Goal: Navigation & Orientation: Find specific page/section

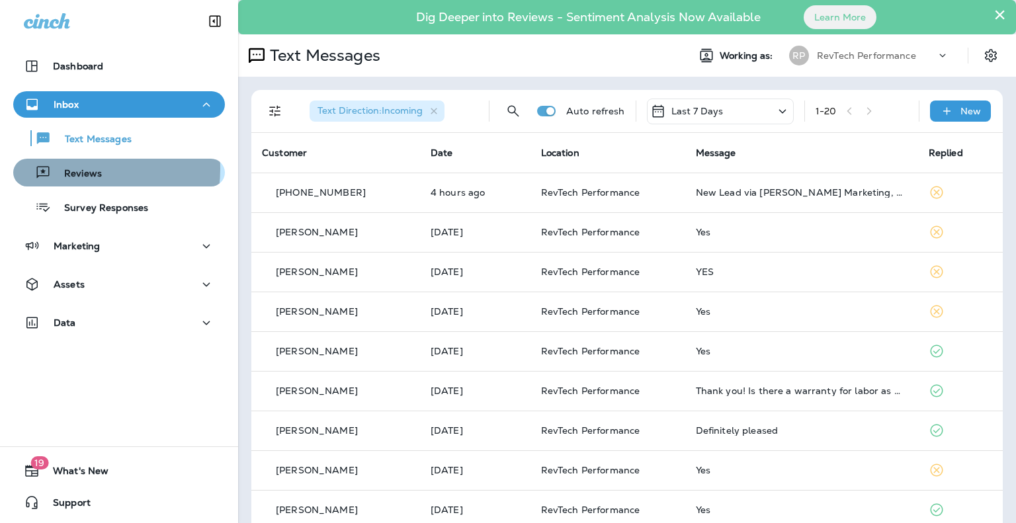
click at [81, 169] on p "Reviews" at bounding box center [76, 174] width 51 height 13
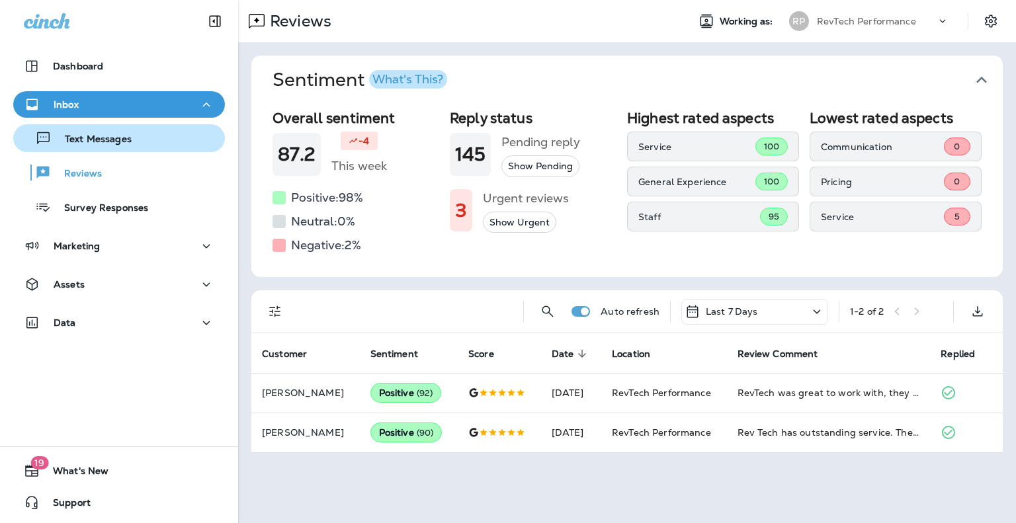
click at [135, 146] on div "Text Messages" at bounding box center [119, 138] width 201 height 20
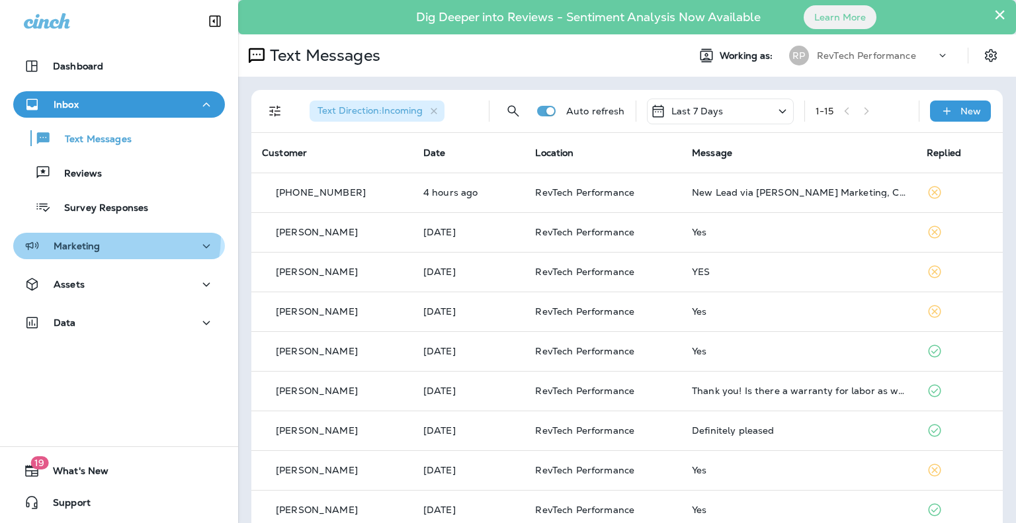
click at [109, 238] on div "Marketing" at bounding box center [119, 246] width 191 height 17
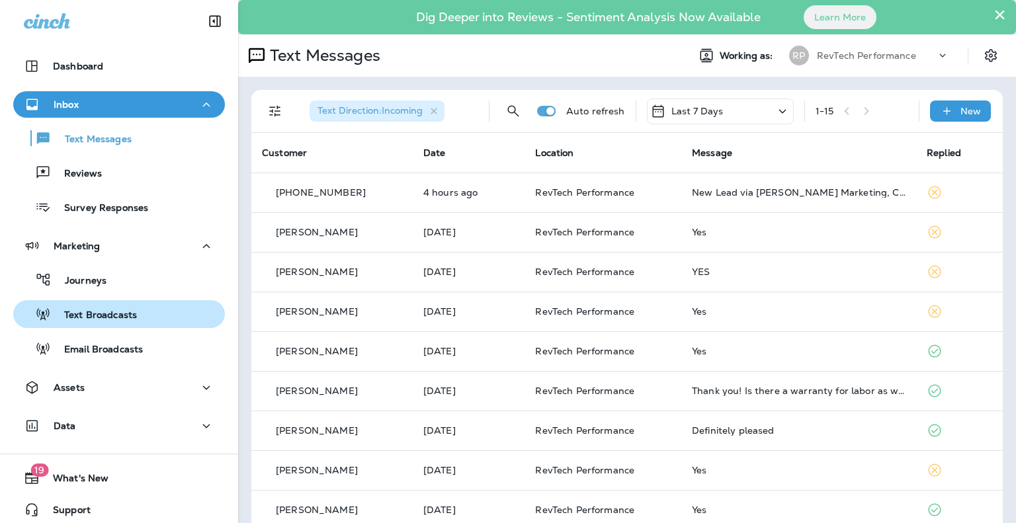
click at [116, 316] on p "Text Broadcasts" at bounding box center [94, 316] width 86 height 13
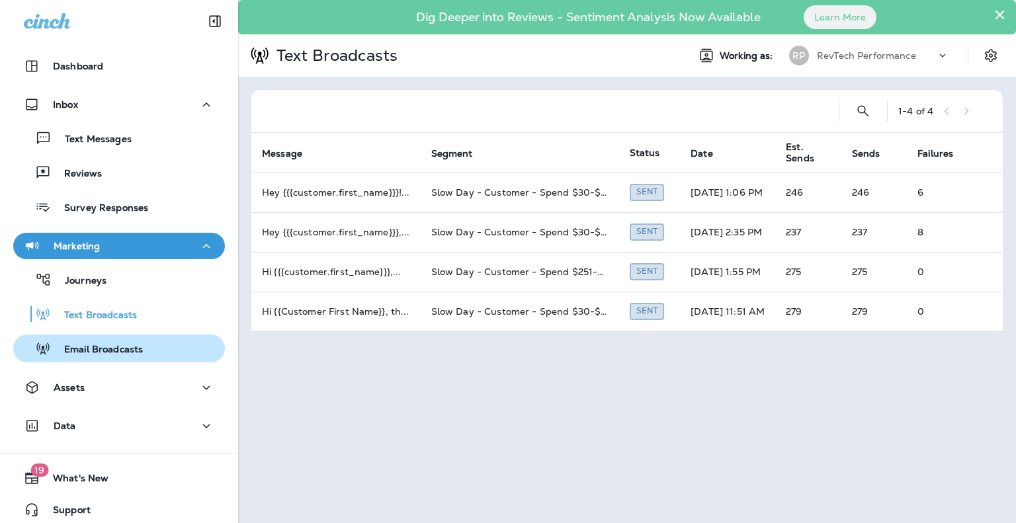
click at [118, 349] on p "Email Broadcasts" at bounding box center [97, 350] width 92 height 13
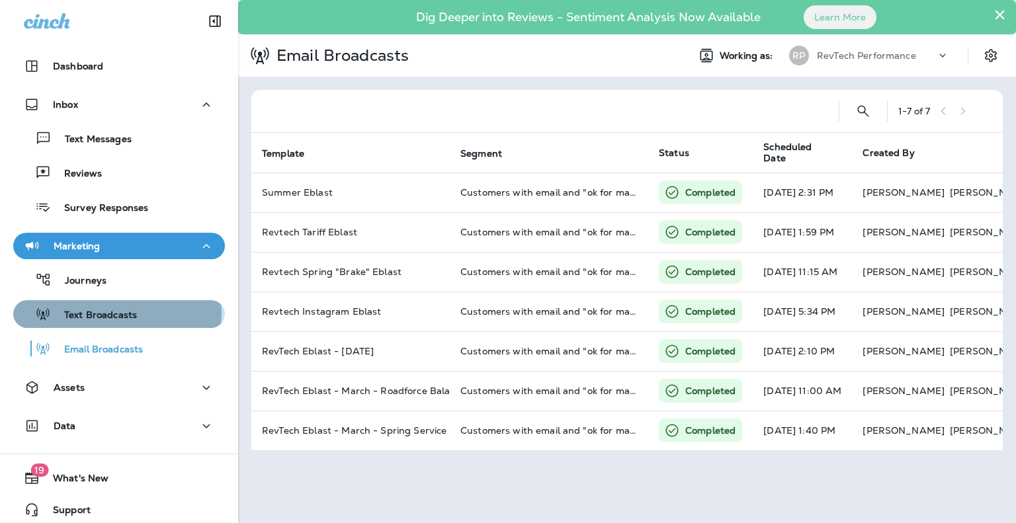
click at [116, 313] on p "Text Broadcasts" at bounding box center [94, 316] width 86 height 13
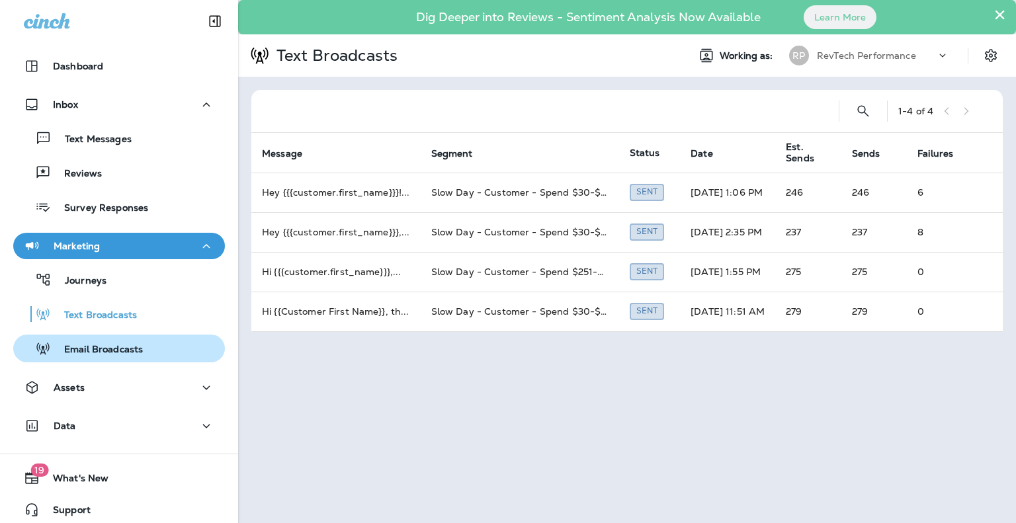
click at [134, 353] on p "Email Broadcasts" at bounding box center [97, 350] width 92 height 13
